Goal: Use online tool/utility: Utilize a website feature to perform a specific function

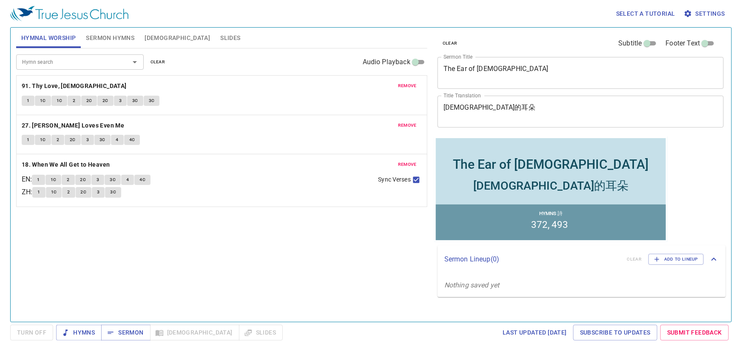
click at [28, 102] on span "1" at bounding box center [28, 101] width 3 height 8
click at [302, 235] on div "Hymn search Hymn search clear Audio Playback remove 91. Thy Love, Jesus 1 1C 1C…" at bounding box center [221, 181] width 411 height 266
click at [43, 102] on span "1C" at bounding box center [43, 101] width 6 height 8
click at [45, 98] on span "1C" at bounding box center [43, 101] width 6 height 8
click at [305, 242] on div "Hymn search Hymn search clear Audio Playback remove 91. Thy Love, Jesus 1 1C 1C…" at bounding box center [221, 181] width 411 height 266
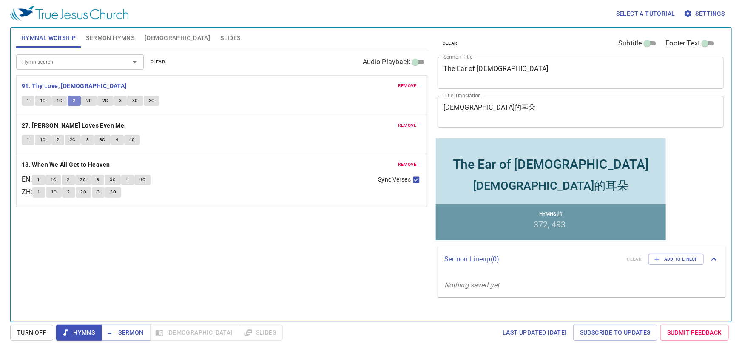
click at [75, 101] on button "2" at bounding box center [74, 101] width 13 height 10
click at [89, 102] on span "2C" at bounding box center [89, 101] width 6 height 8
click at [105, 102] on span "2C" at bounding box center [105, 101] width 6 height 8
click at [46, 125] on b "27. [PERSON_NAME] Loves Even Me" at bounding box center [73, 125] width 102 height 11
click at [27, 140] on span "1" at bounding box center [28, 140] width 3 height 8
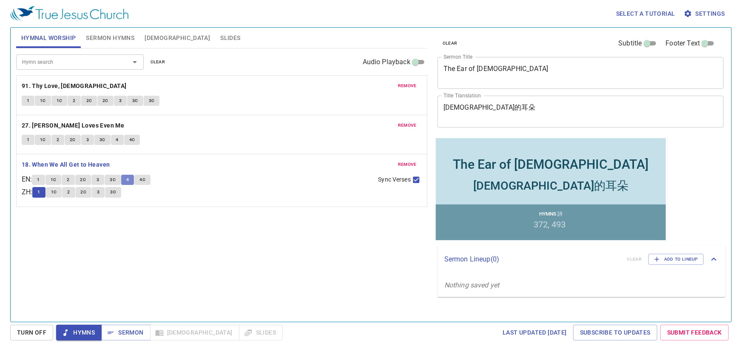
click at [125, 179] on button "4" at bounding box center [127, 180] width 13 height 10
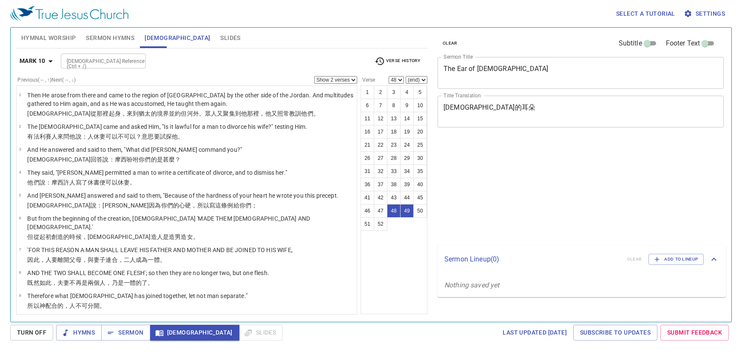
select select "2"
select select "48"
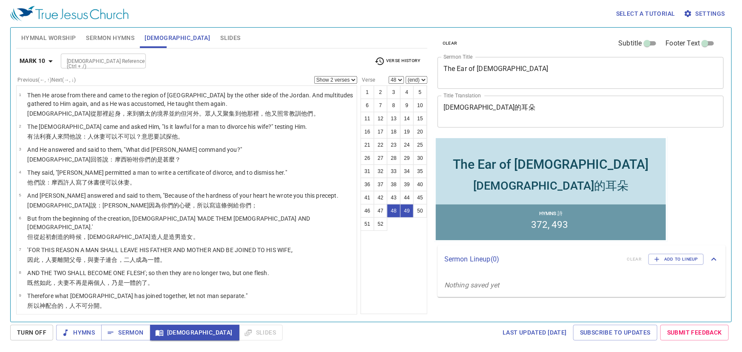
scroll to position [1074, 0]
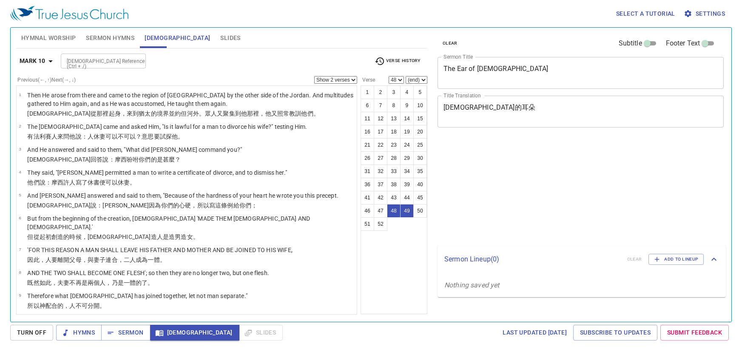
select select "2"
select select "48"
select select "49"
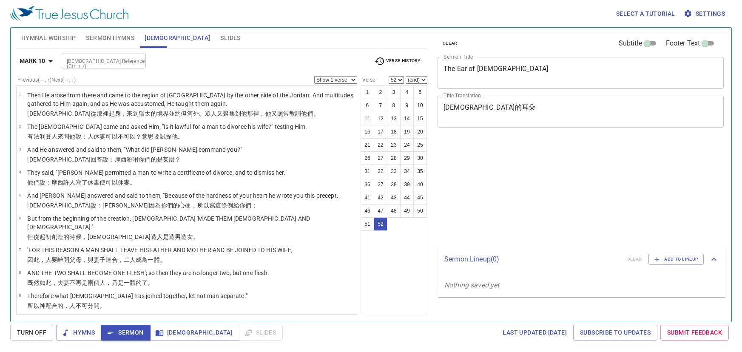
select select "52"
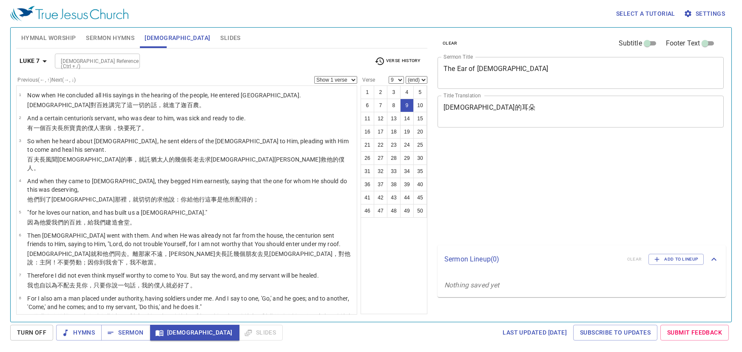
select select "9"
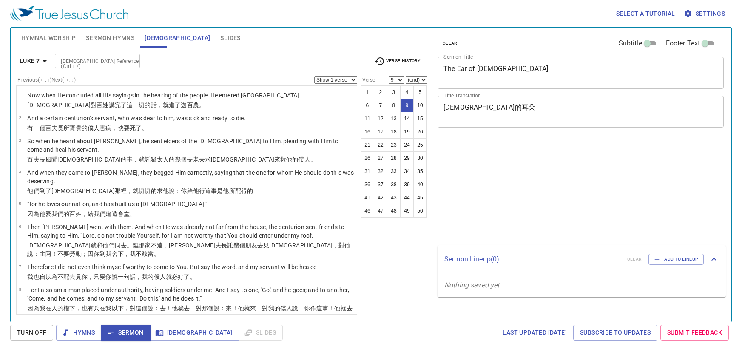
select select "9"
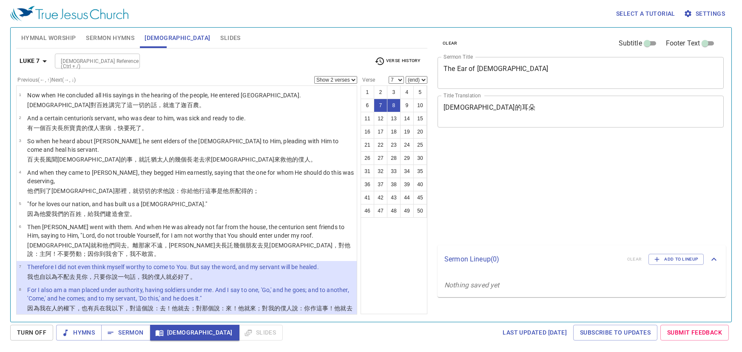
select select "2"
select select "7"
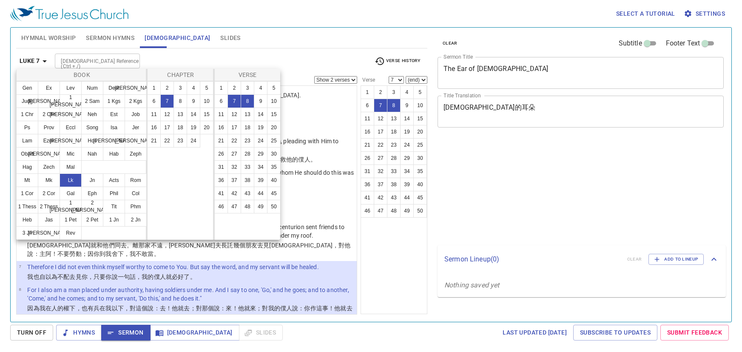
select select "2"
select select "7"
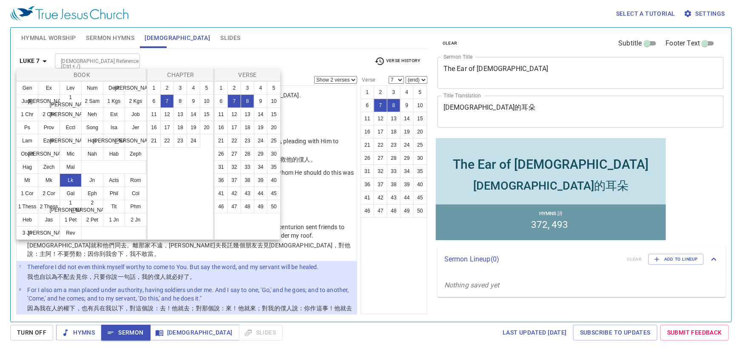
scroll to position [116, 0]
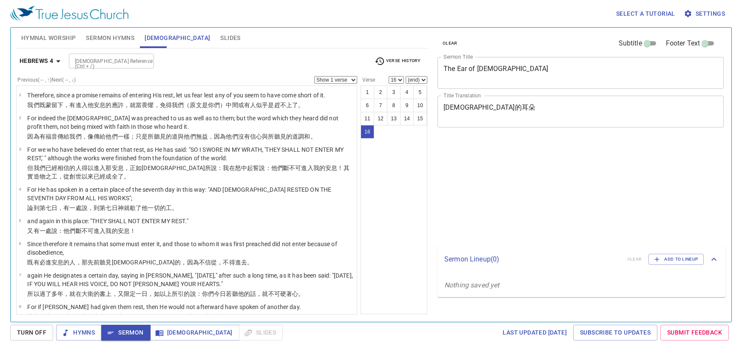
select select "16"
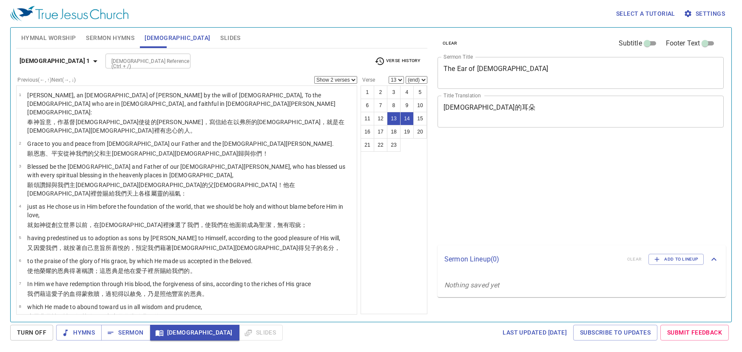
select select "2"
select select "13"
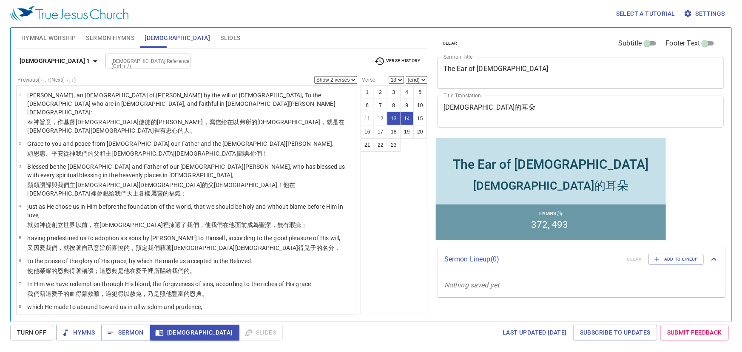
scroll to position [214, 0]
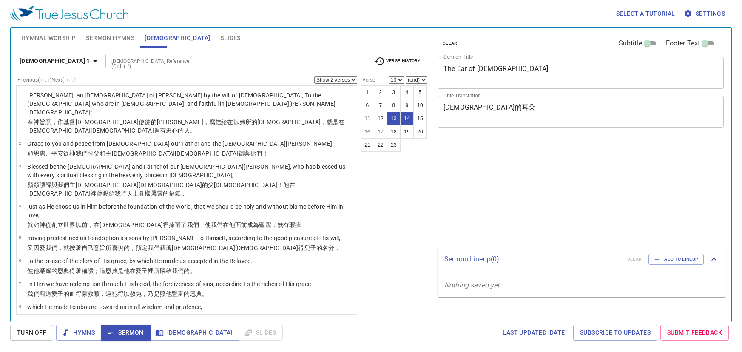
select select "2"
select select "13"
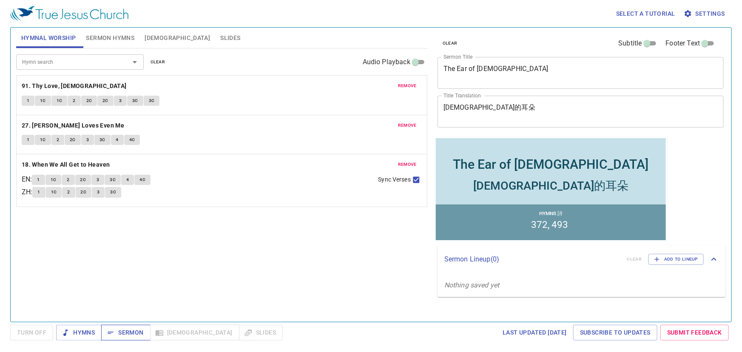
click at [133, 330] on span "Sermon" at bounding box center [125, 332] width 35 height 11
click at [366, 23] on div "Select a tutorial Settings" at bounding box center [369, 13] width 718 height 27
click at [160, 7] on div "Select a tutorial Settings" at bounding box center [369, 13] width 718 height 27
click at [261, 219] on div "Hymn search Hymn search clear Audio Playback remove 91. Thy Love, Jesus 1 1C 1C…" at bounding box center [221, 181] width 411 height 266
